Goal: Information Seeking & Learning: Learn about a topic

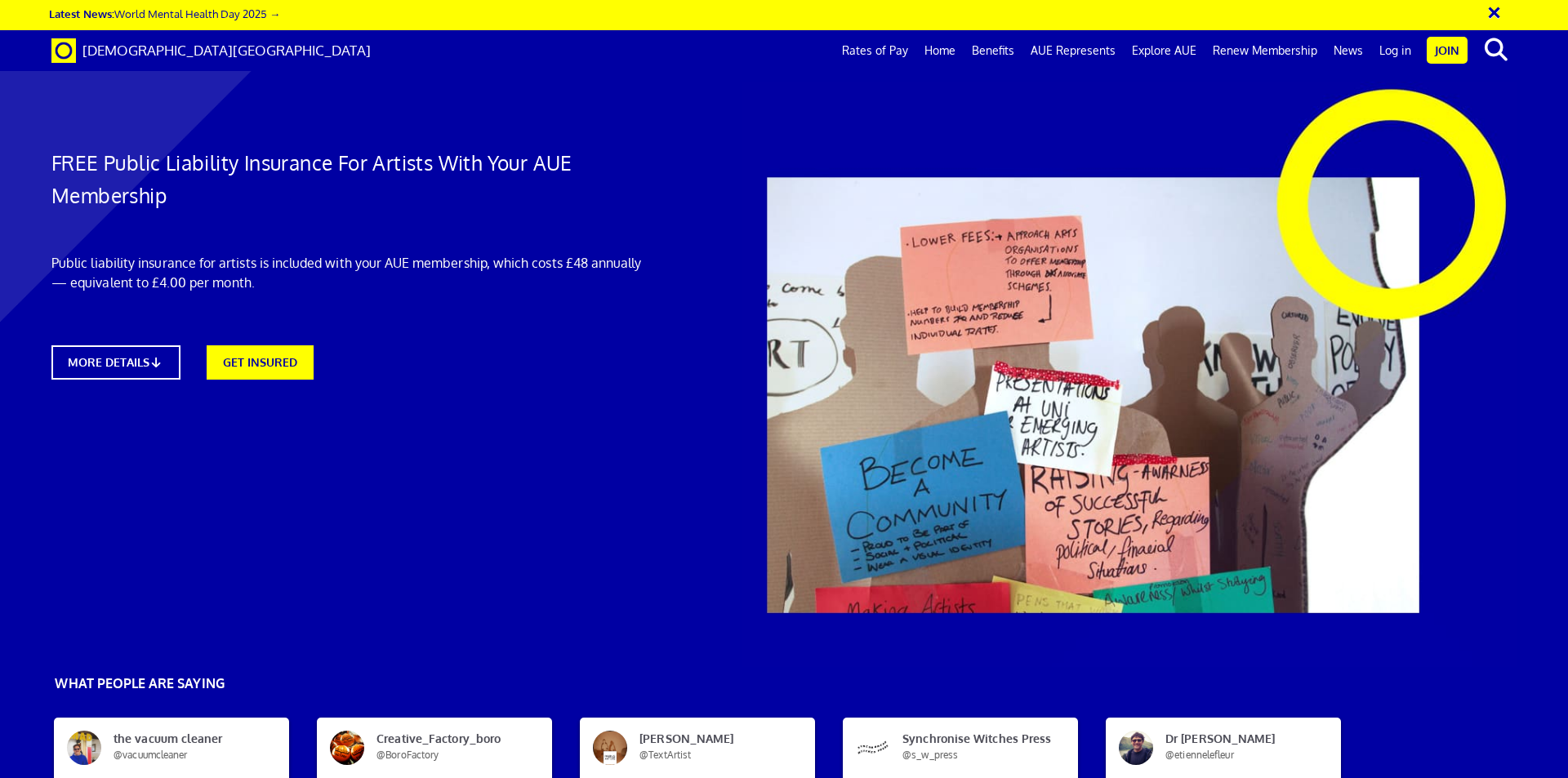
scroll to position [0, 26]
click at [279, 358] on link "GET INSURED" at bounding box center [259, 361] width 118 height 37
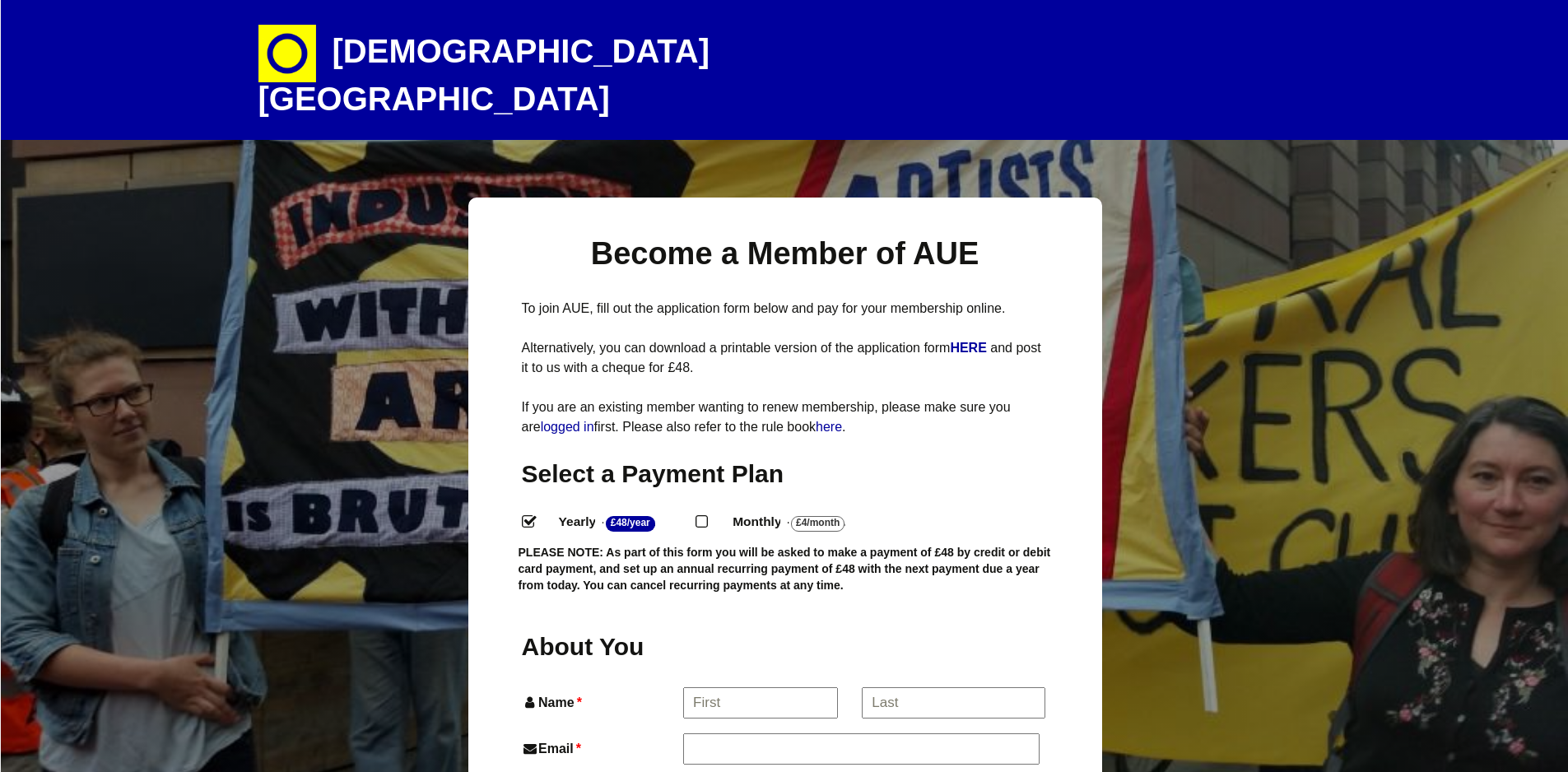
select select
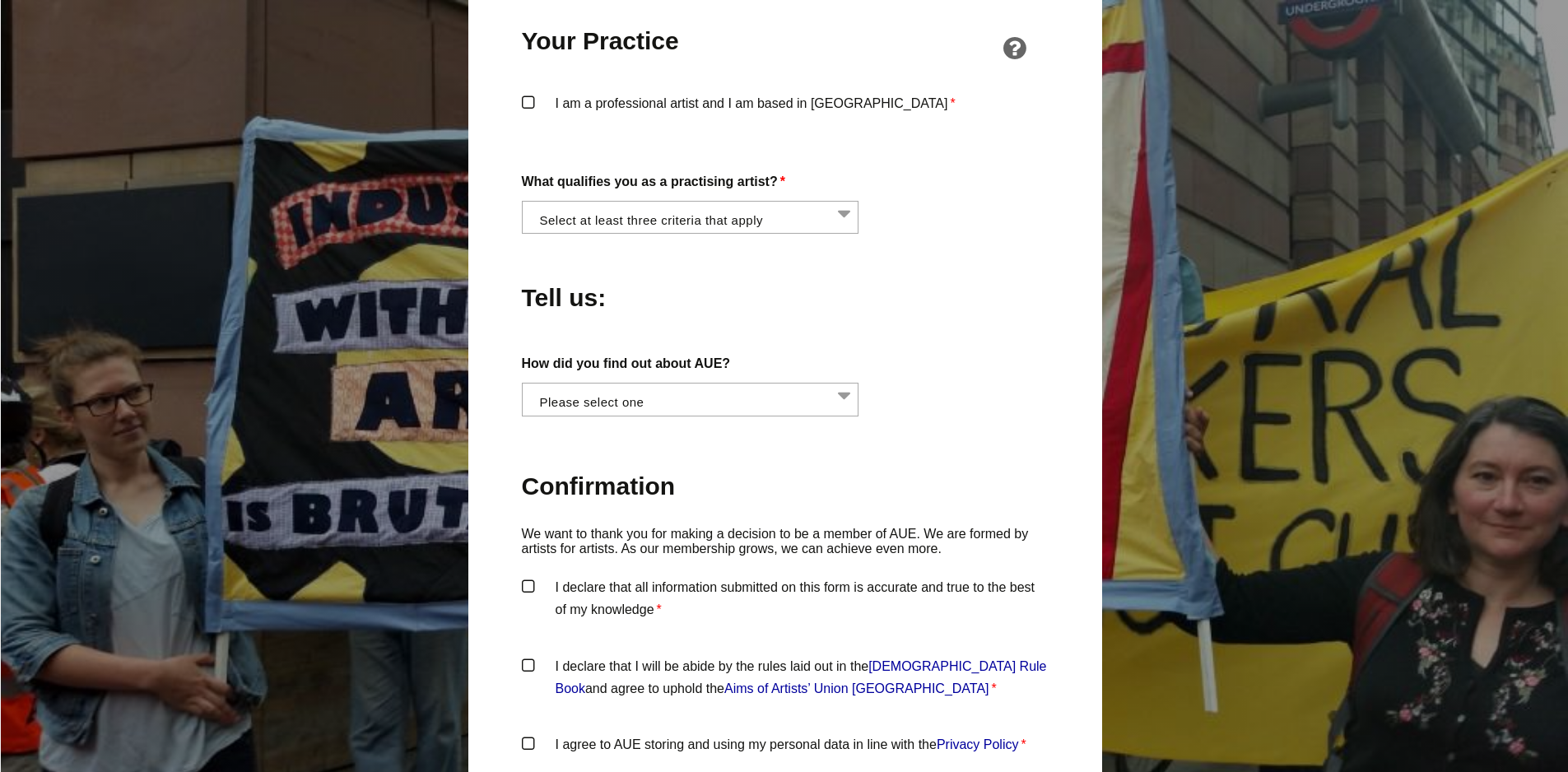
scroll to position [1565, 0]
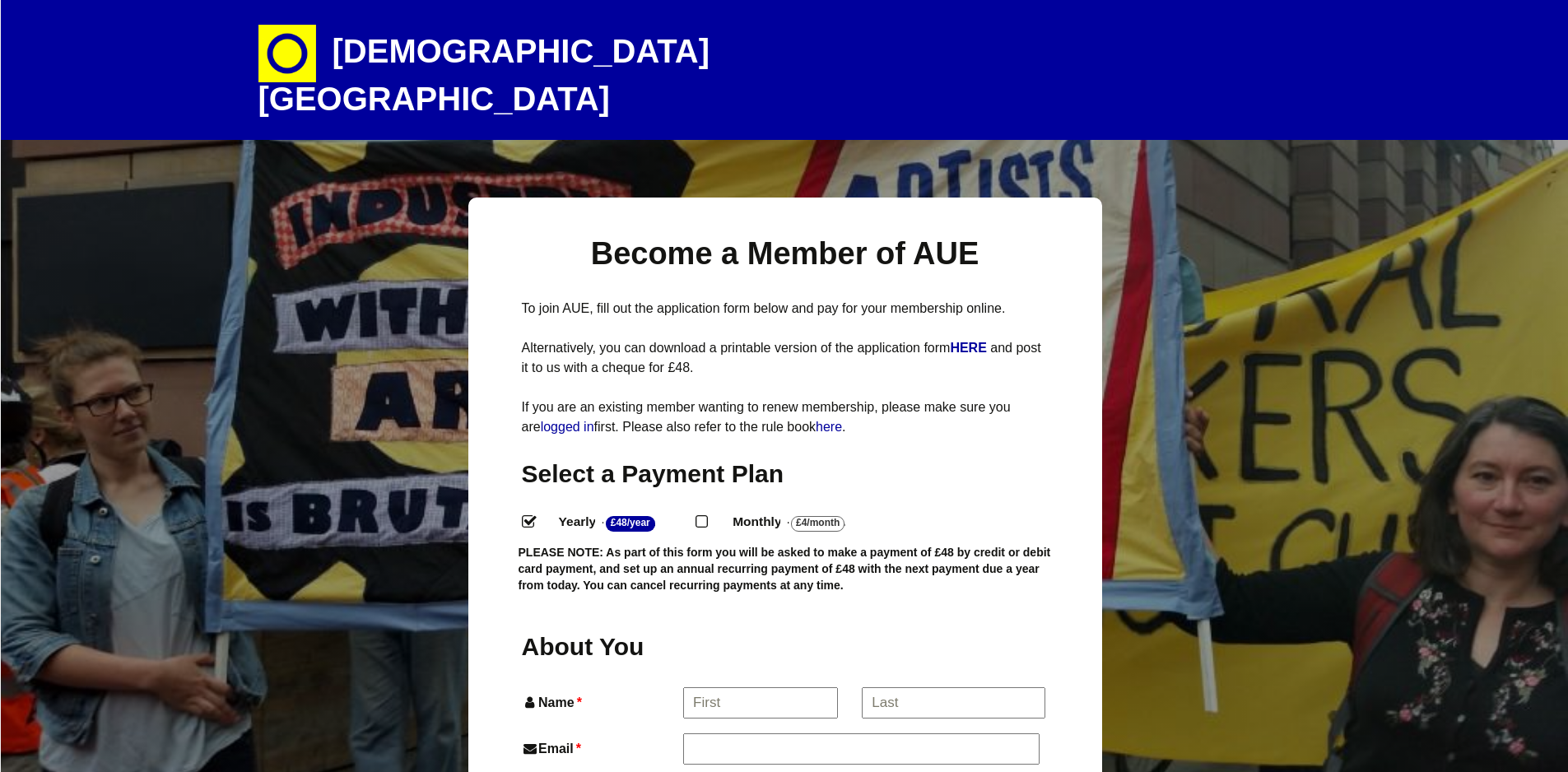
select select
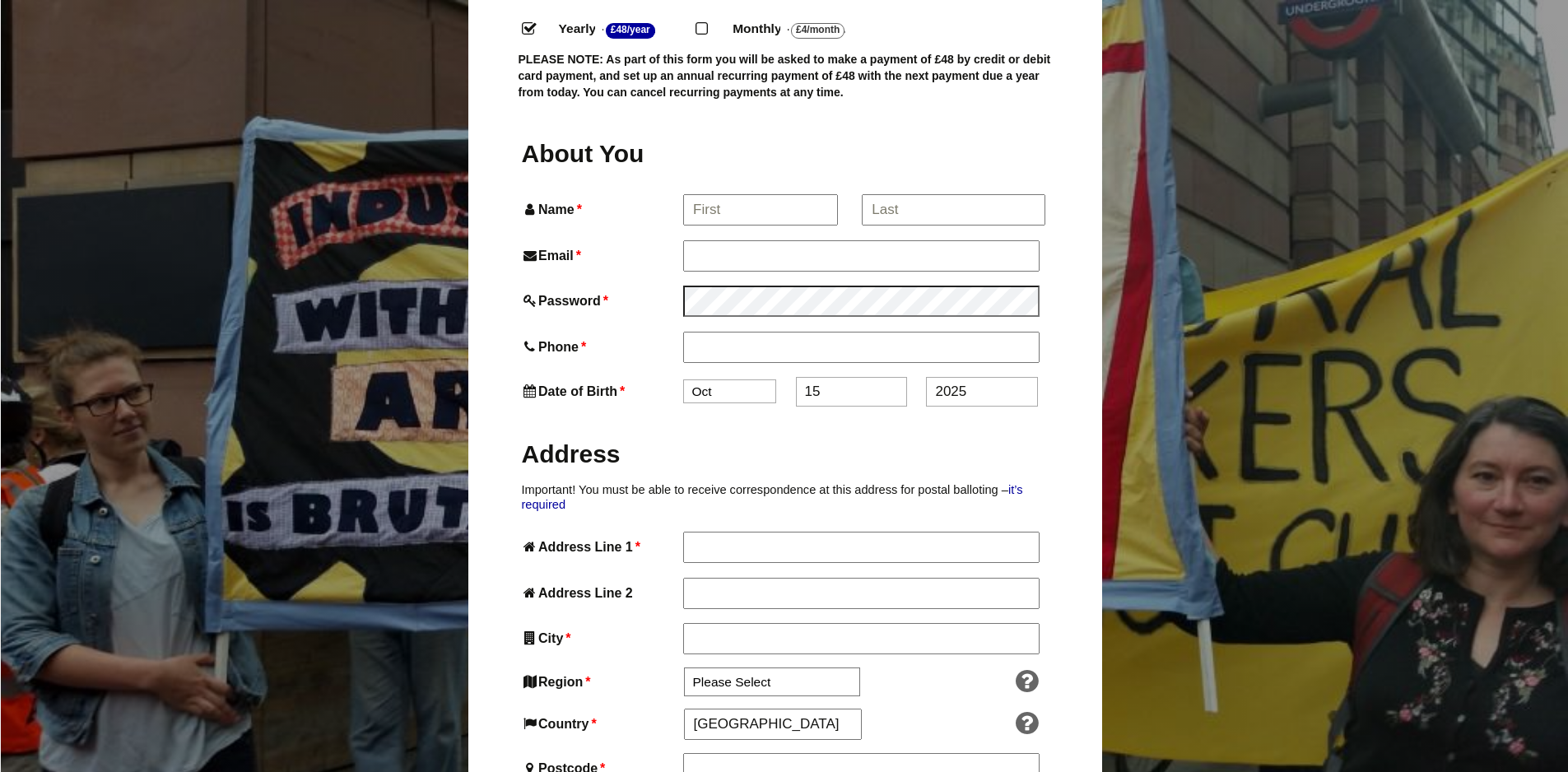
scroll to position [178, 0]
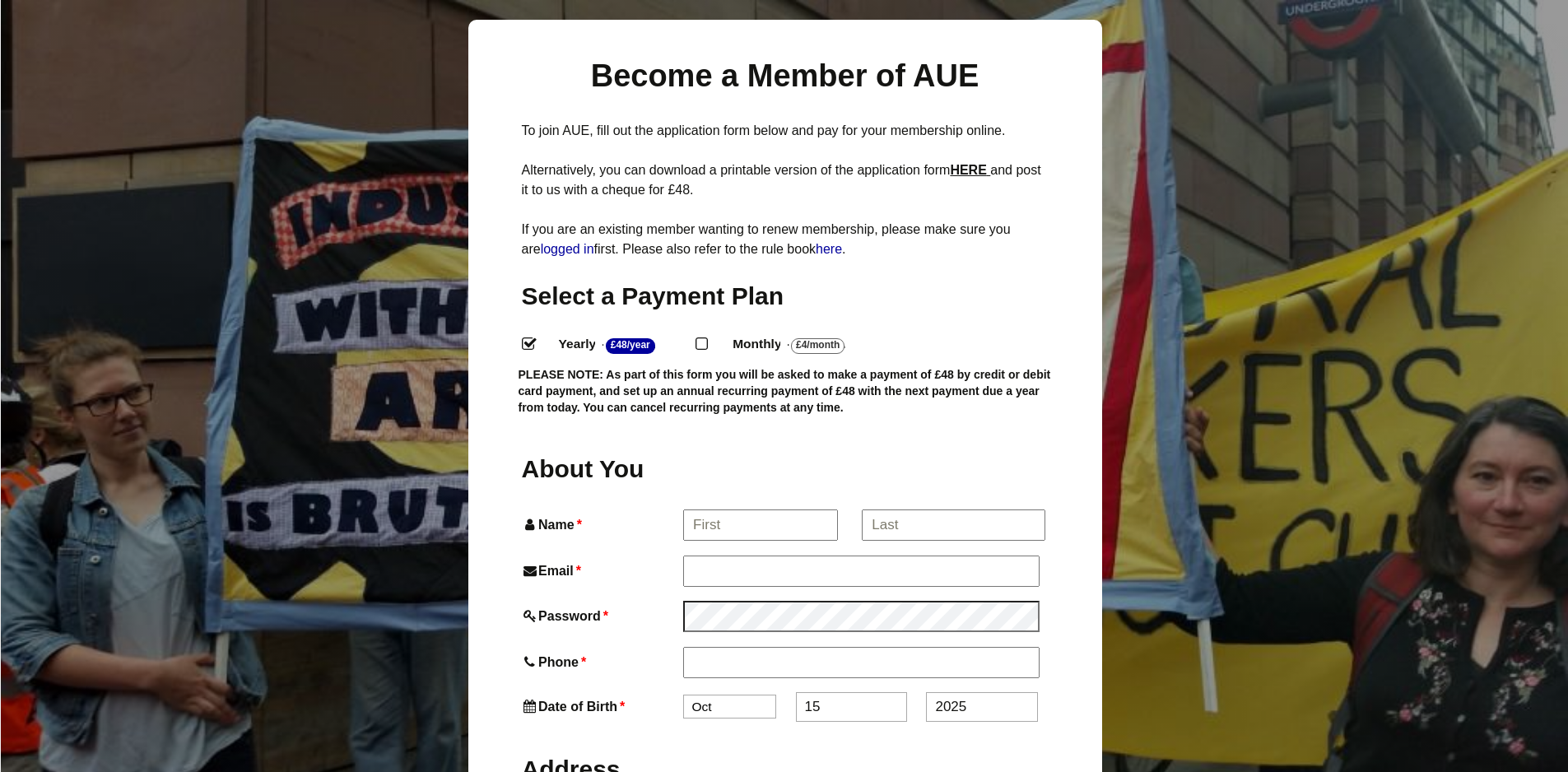
click at [969, 163] on strong "HERE" at bounding box center [968, 170] width 37 height 14
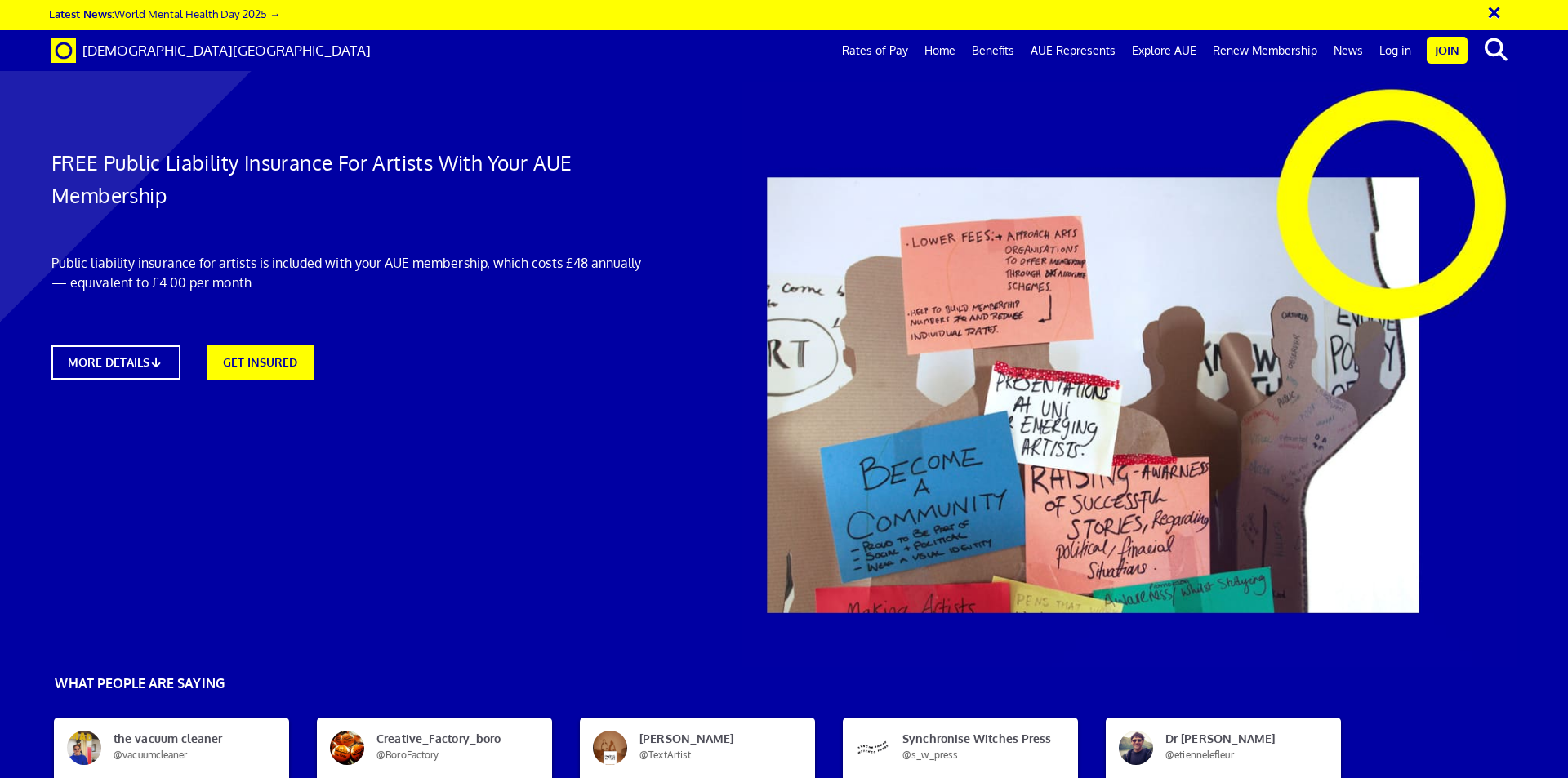
scroll to position [898, 0]
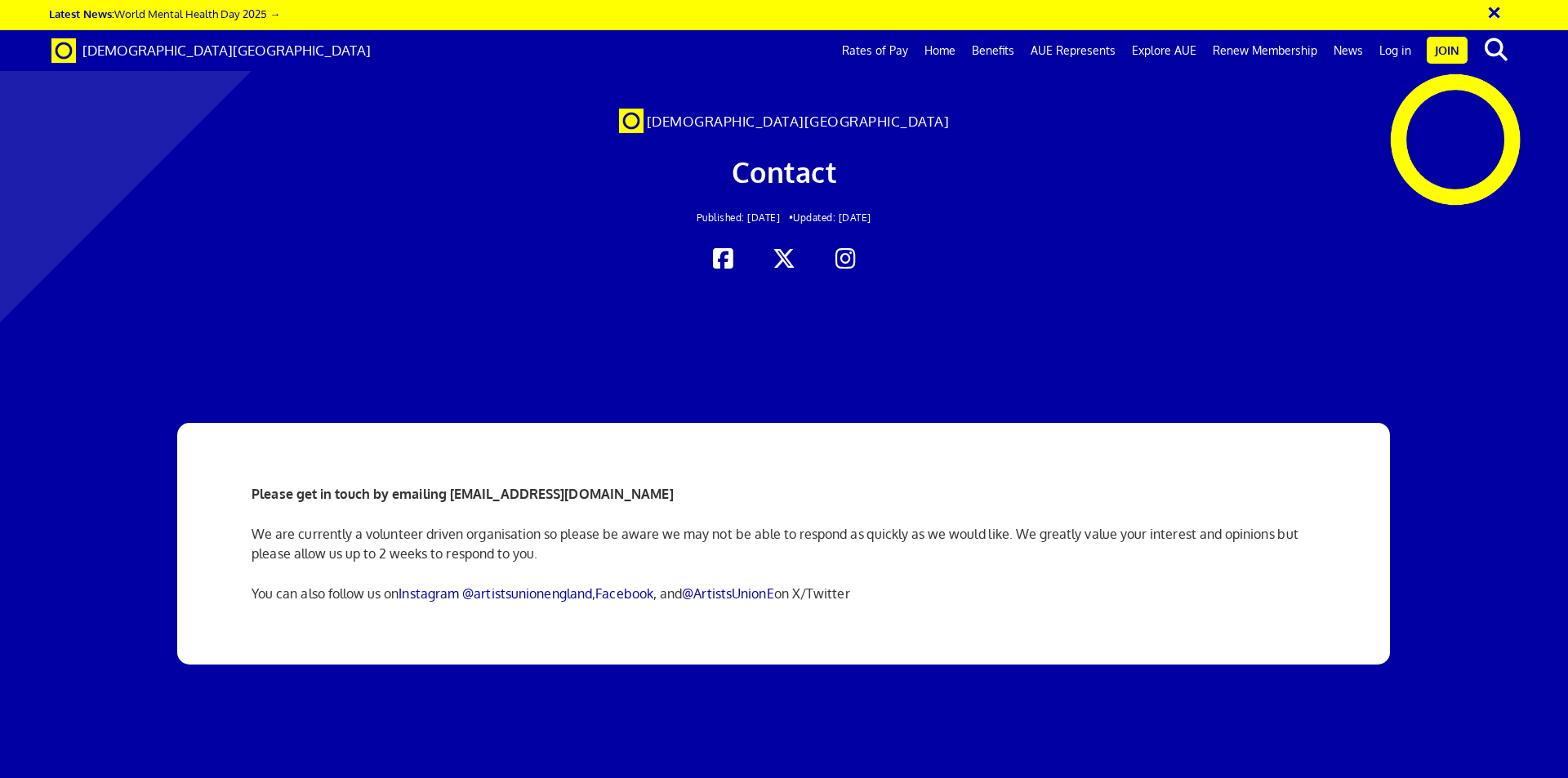
scroll to position [0, 26]
click at [1009, 43] on link "Benefits" at bounding box center [993, 50] width 59 height 41
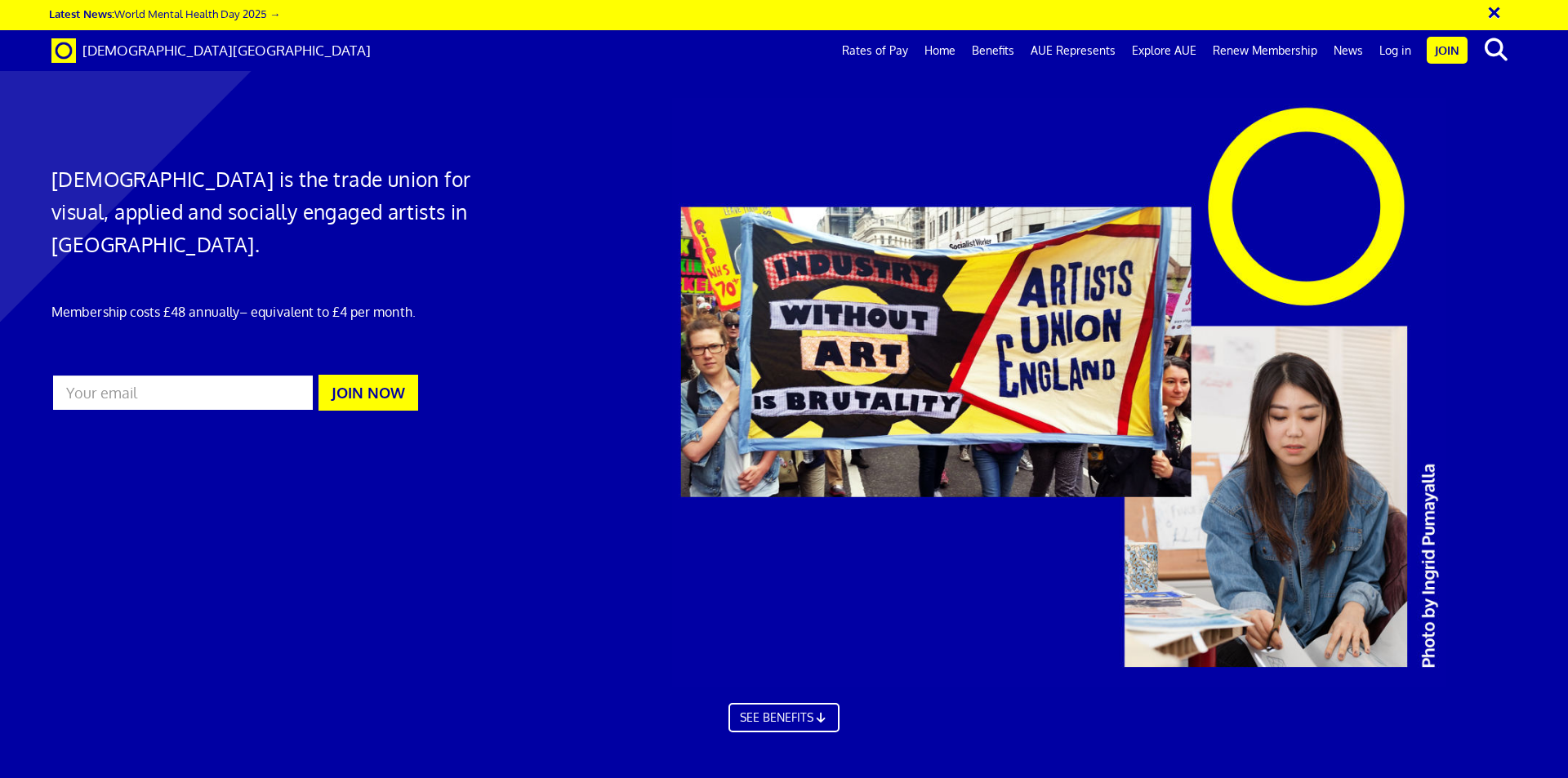
scroll to position [1170, 0]
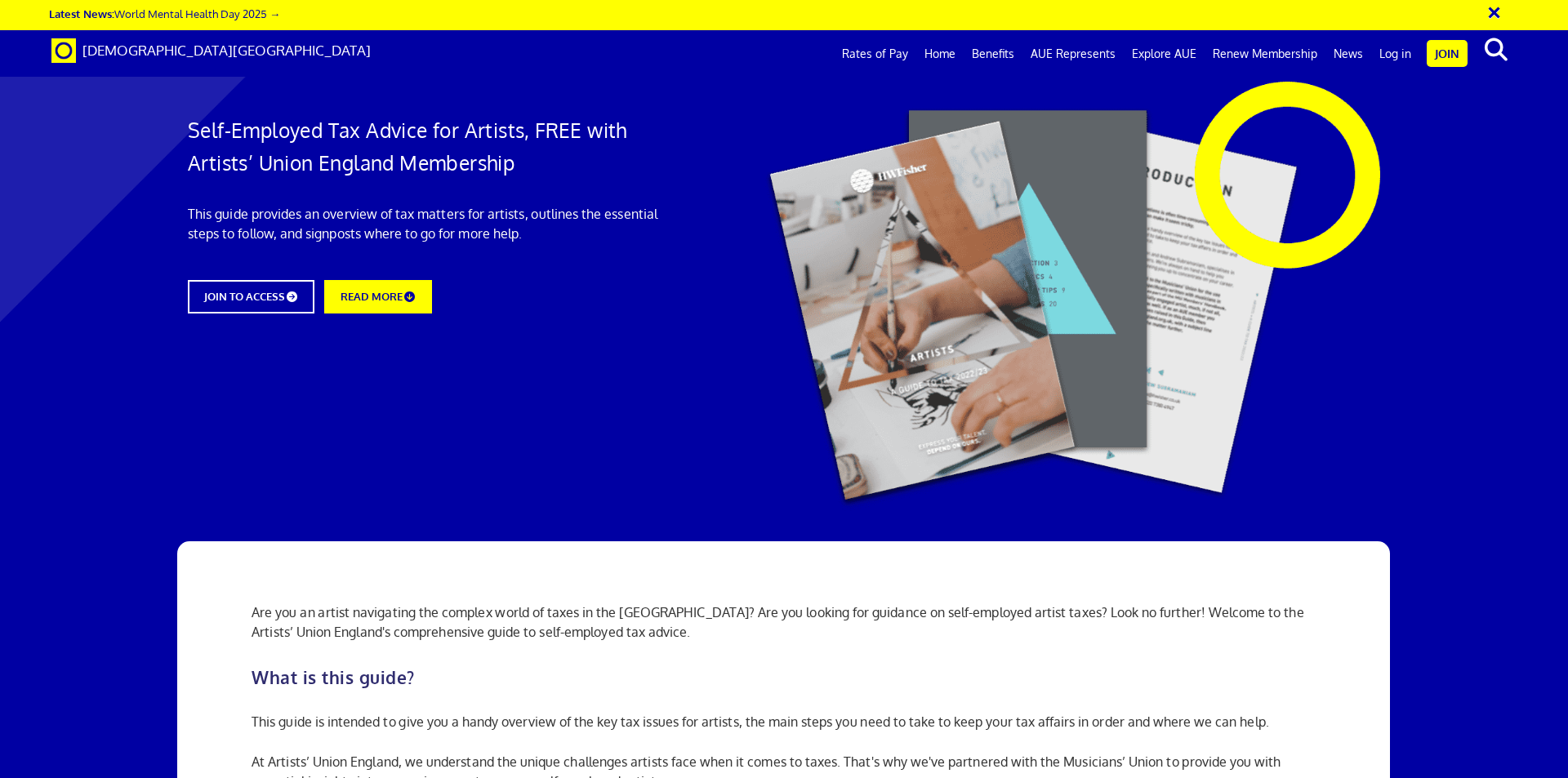
scroll to position [4519, 0]
